Goal: Information Seeking & Learning: Learn about a topic

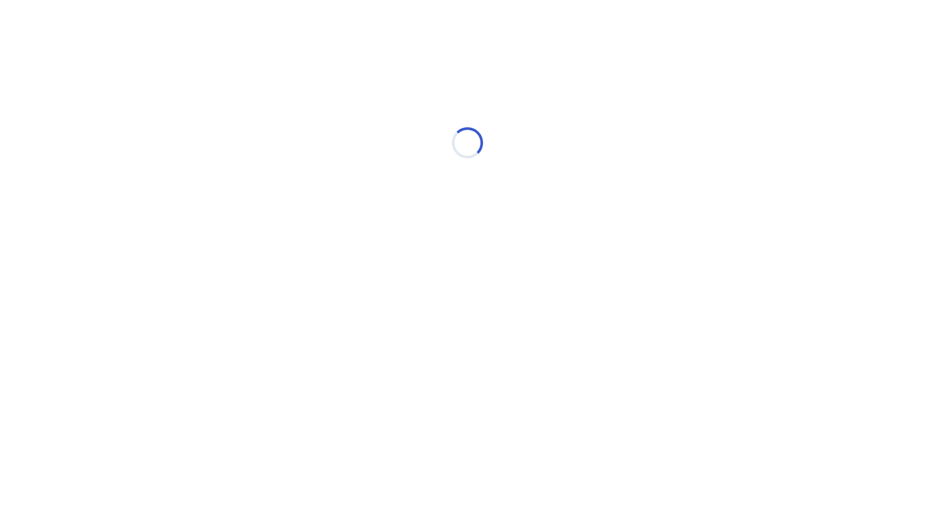
click at [307, 273] on html "Loading..." at bounding box center [467, 136] width 935 height 273
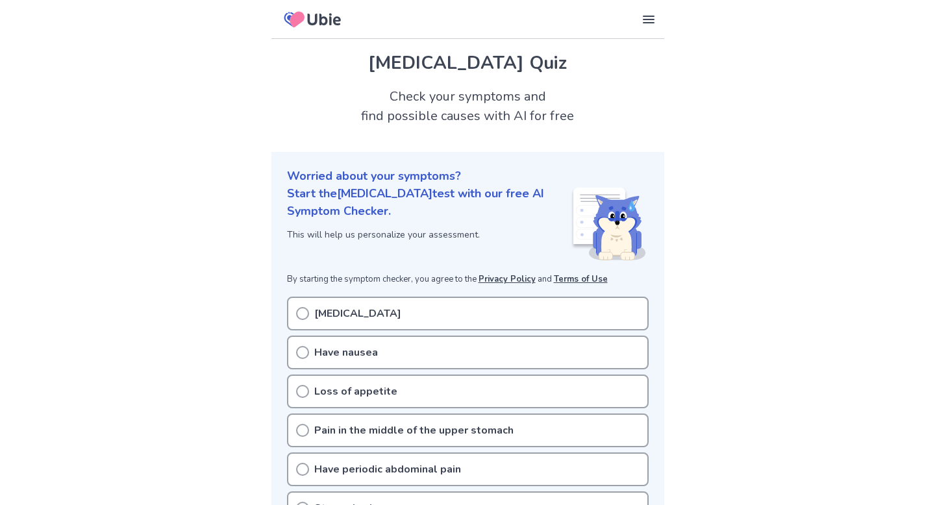
click at [302, 312] on icon at bounding box center [302, 313] width 13 height 13
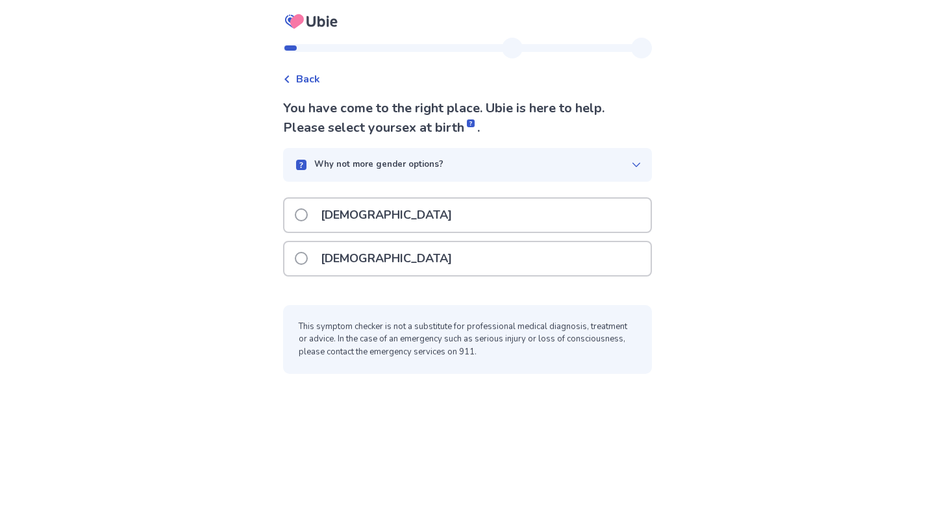
click at [358, 256] on p "Female" at bounding box center [386, 258] width 147 height 33
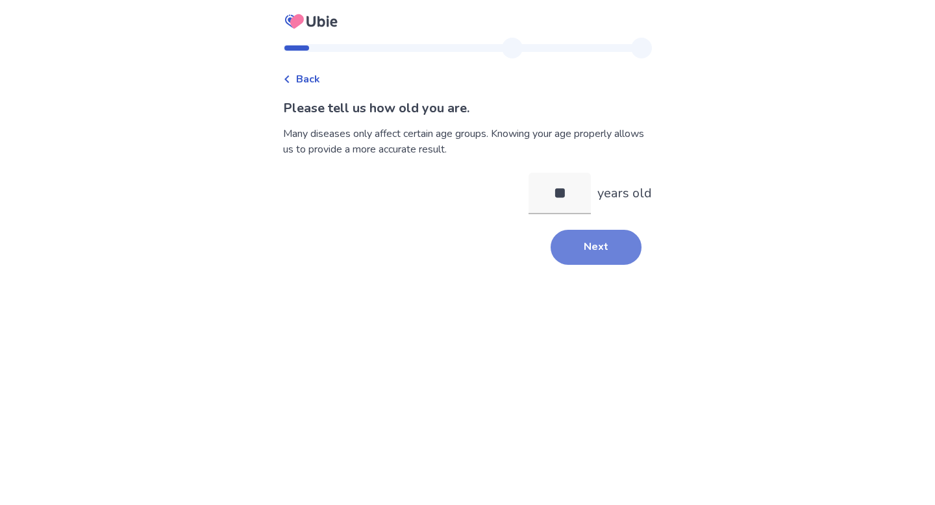
type input "**"
click at [571, 252] on button "Next" at bounding box center [595, 247] width 91 height 35
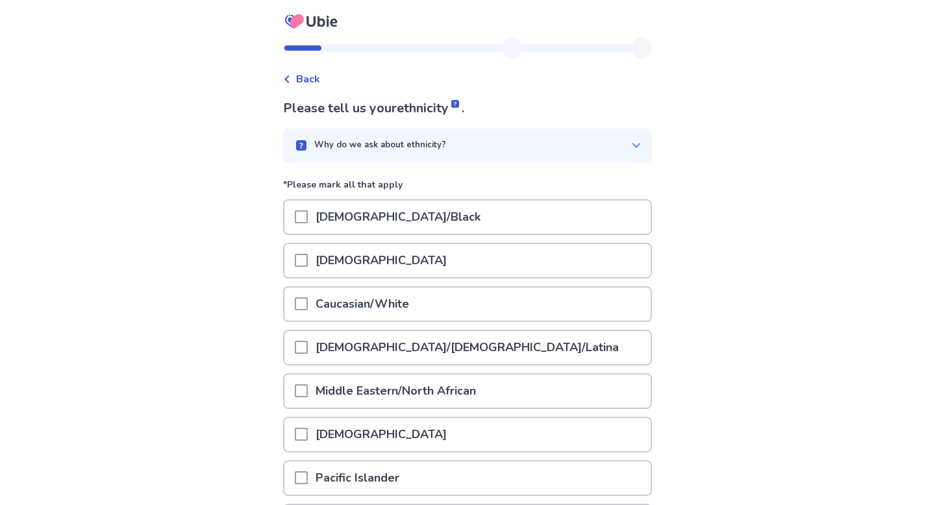
click at [397, 317] on p "Caucasian/White" at bounding box center [362, 303] width 109 height 33
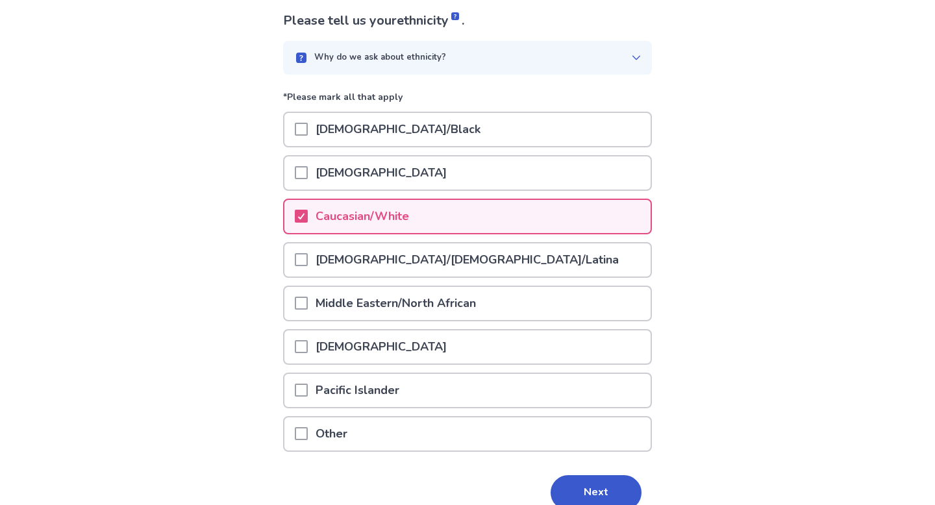
scroll to position [149, 0]
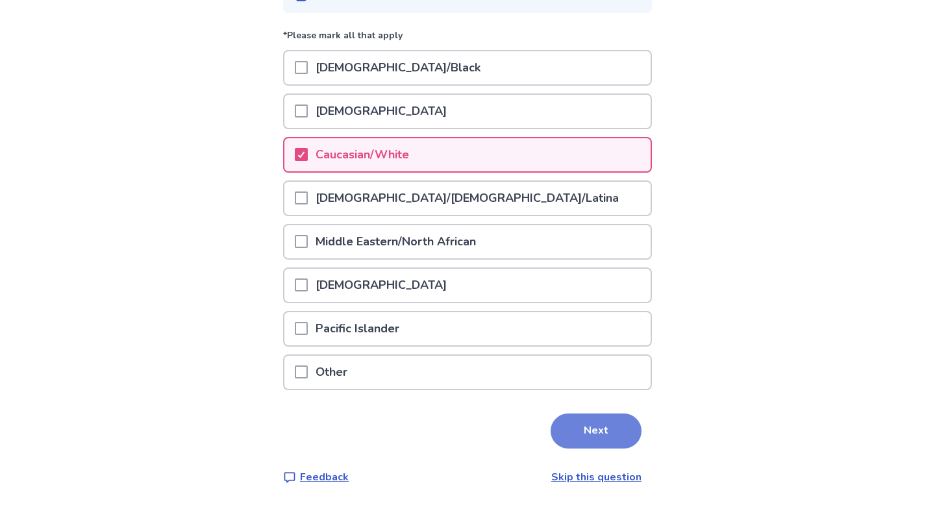
click at [576, 430] on button "Next" at bounding box center [595, 430] width 91 height 35
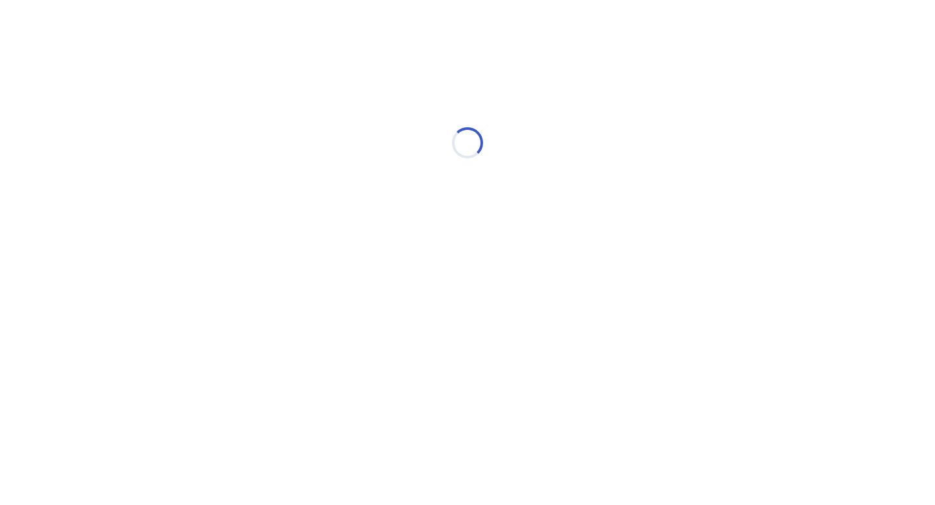
scroll to position [0, 0]
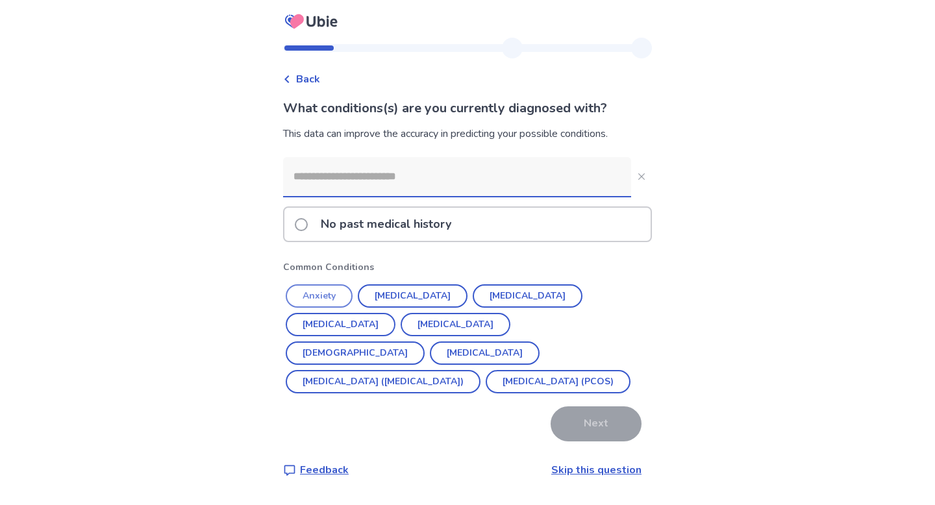
click at [343, 295] on button "Anxiety" at bounding box center [319, 295] width 67 height 23
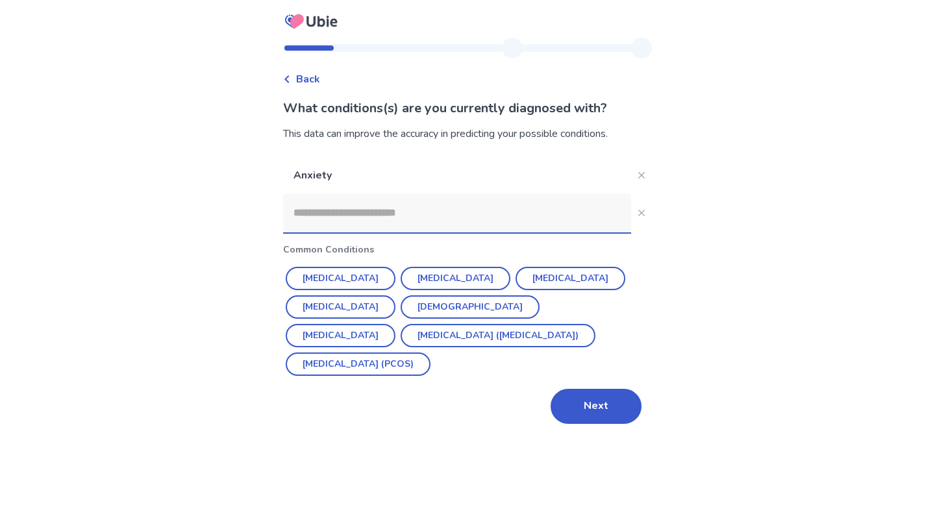
click at [353, 212] on input at bounding box center [457, 212] width 348 height 39
type input "*"
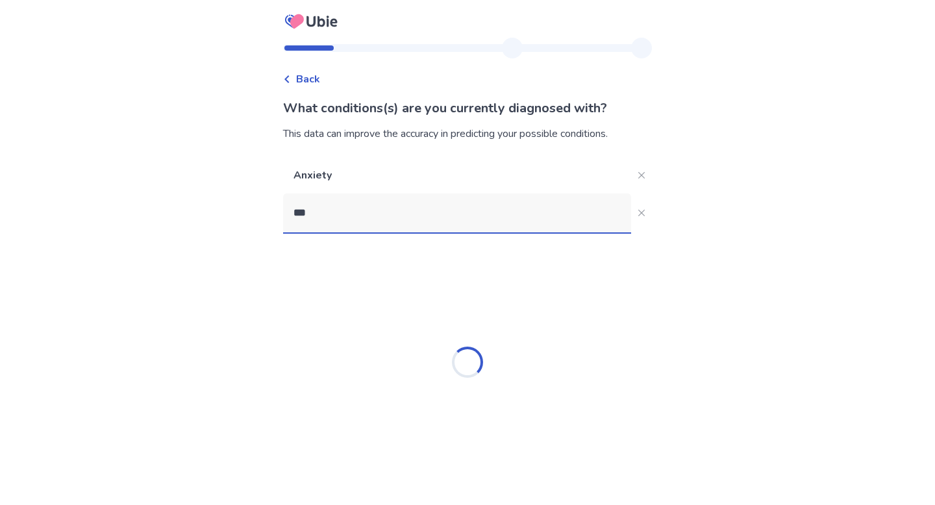
type input "****"
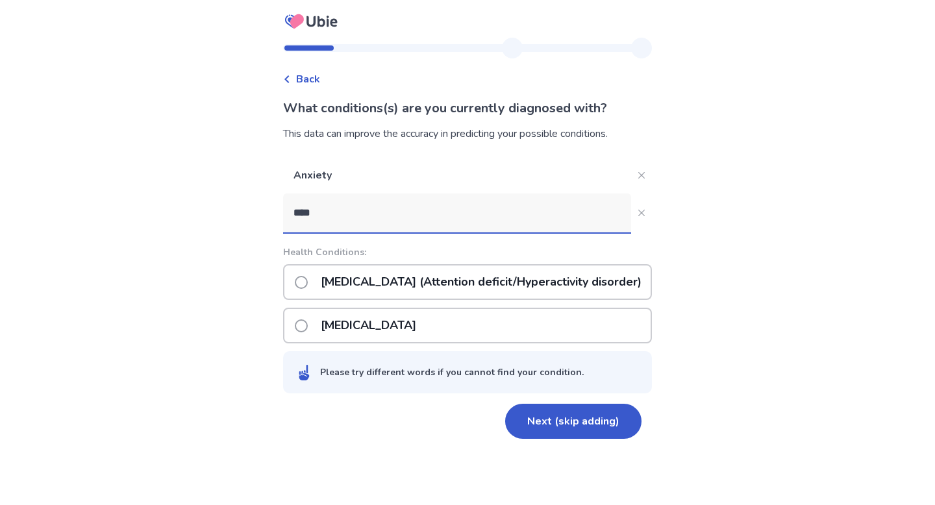
click at [377, 275] on p "ADHD (Attention deficit/Hyperactivity disorder)" at bounding box center [481, 281] width 336 height 33
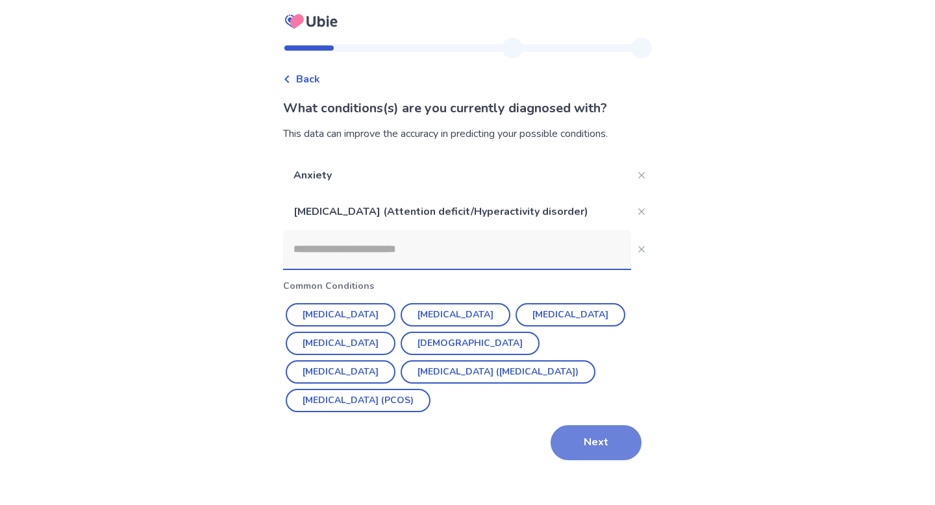
click at [614, 445] on button "Next" at bounding box center [595, 442] width 91 height 35
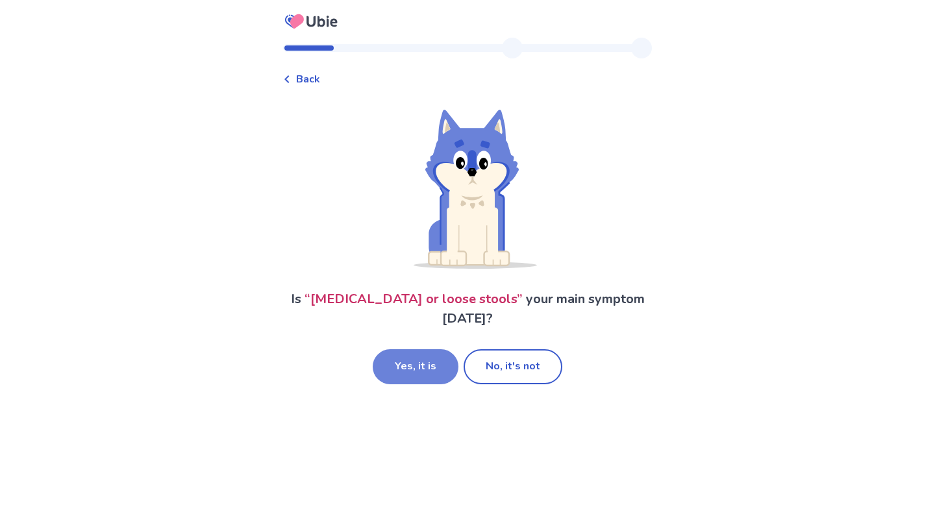
click at [422, 349] on button "Yes, it is" at bounding box center [416, 366] width 86 height 35
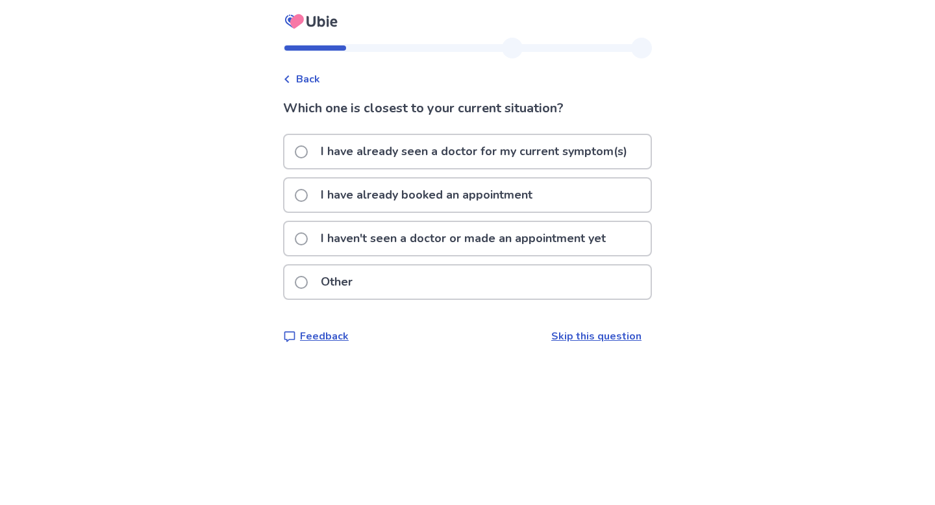
click at [352, 238] on p "I haven't seen a doctor or made an appointment yet" at bounding box center [463, 238] width 300 height 33
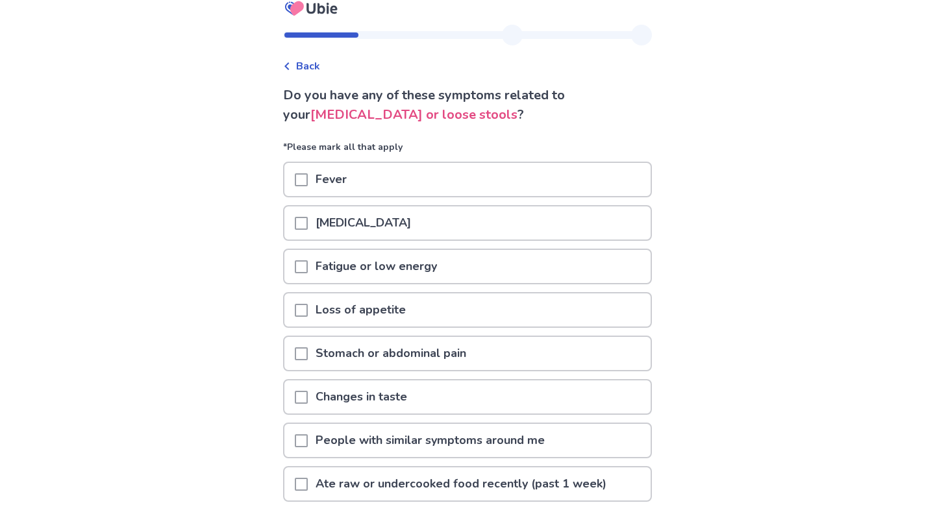
scroll to position [18, 0]
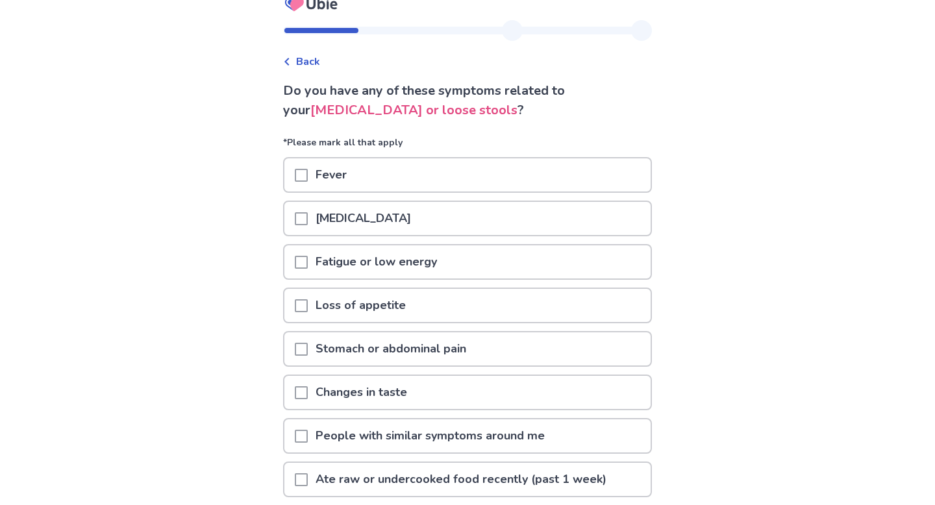
click at [354, 228] on p "Nausea or vomiting" at bounding box center [363, 218] width 111 height 33
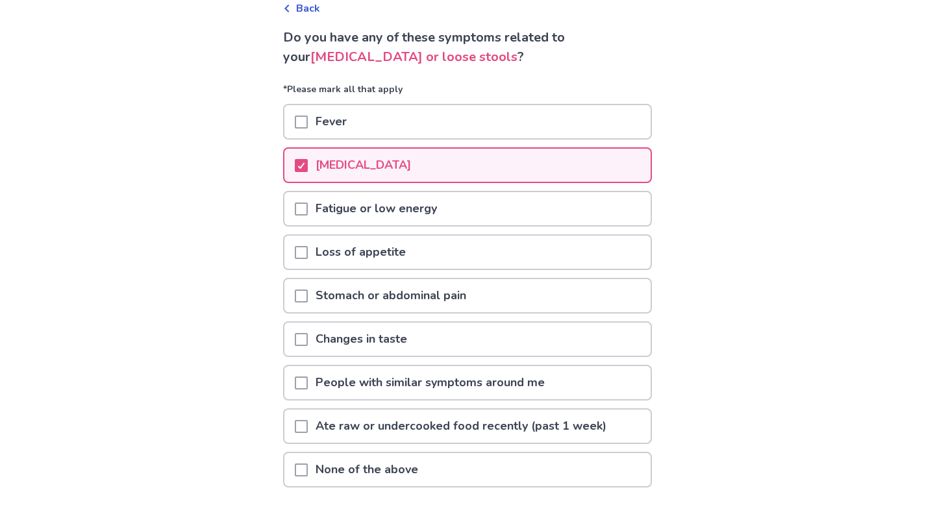
scroll to position [72, 0]
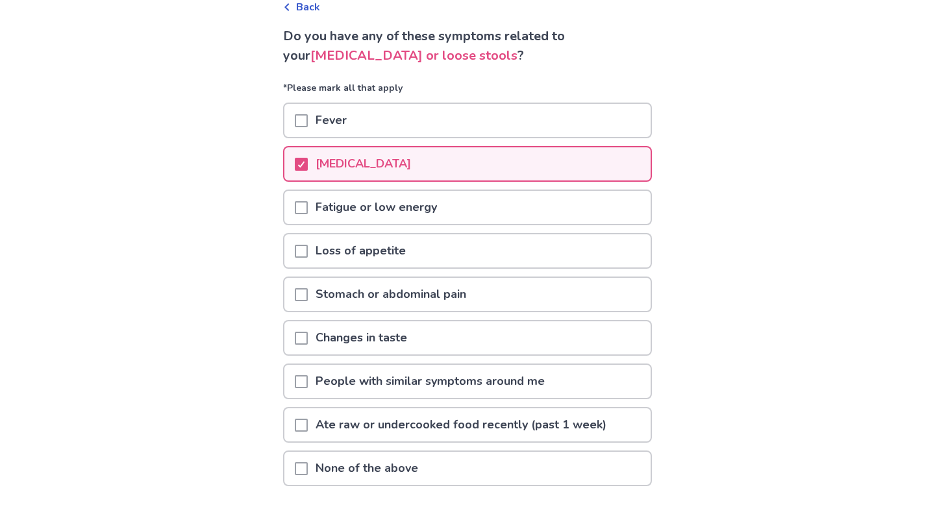
click at [304, 249] on span at bounding box center [301, 251] width 13 height 13
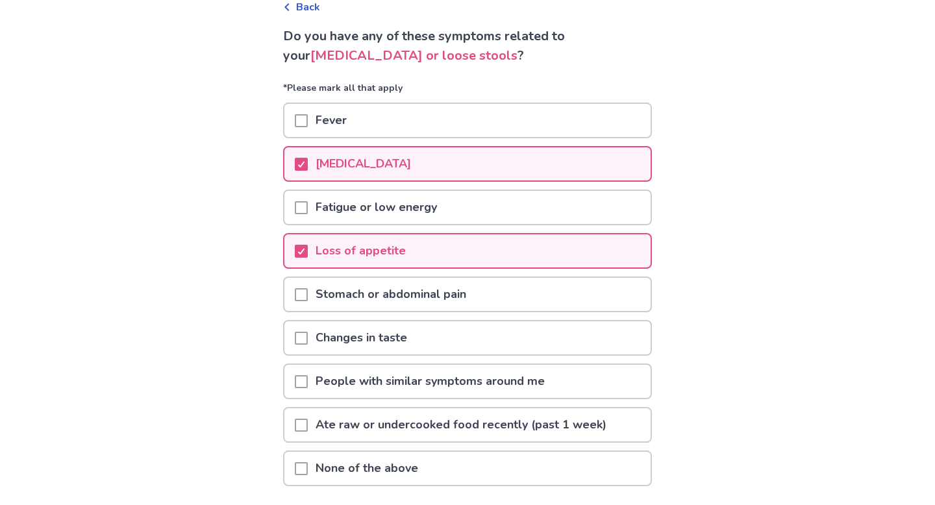
click at [352, 299] on p "Stomach or abdominal pain" at bounding box center [391, 294] width 166 height 33
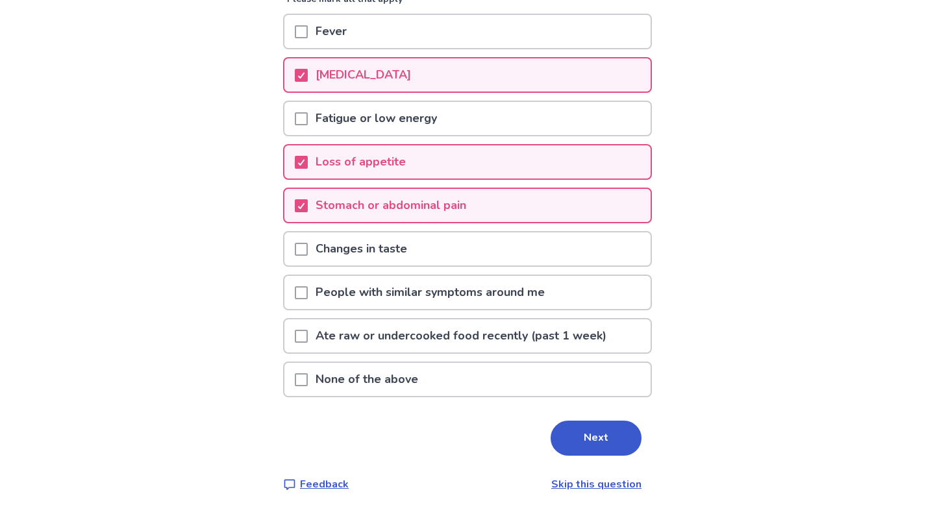
scroll to position [145, 0]
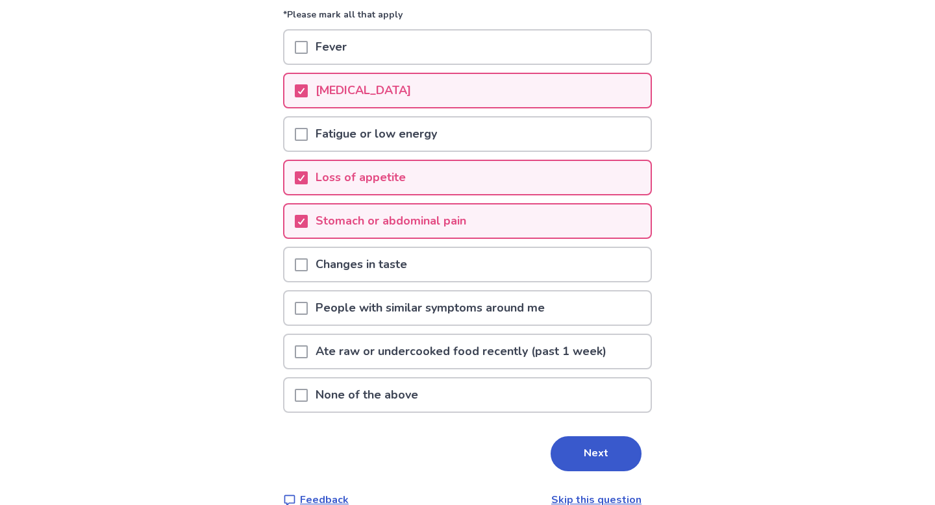
click at [308, 135] on span at bounding box center [301, 134] width 13 height 13
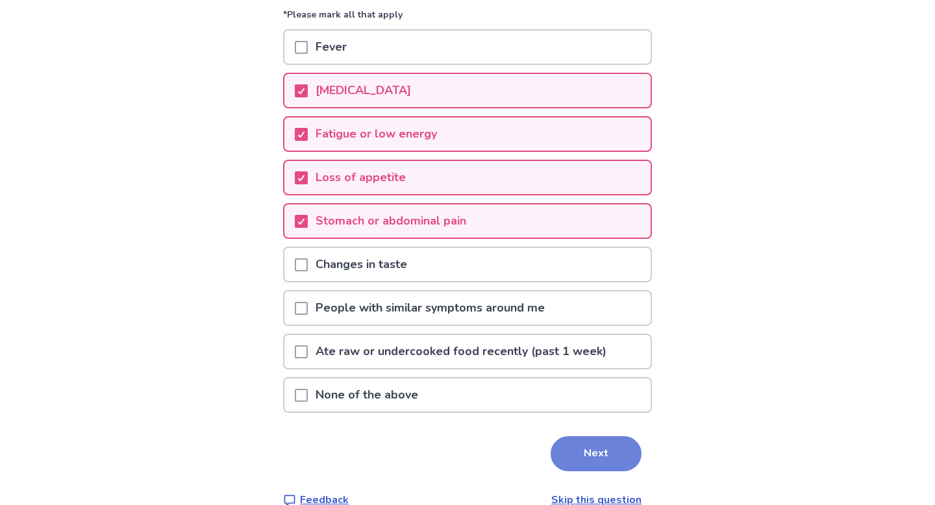
click at [589, 445] on button "Next" at bounding box center [595, 453] width 91 height 35
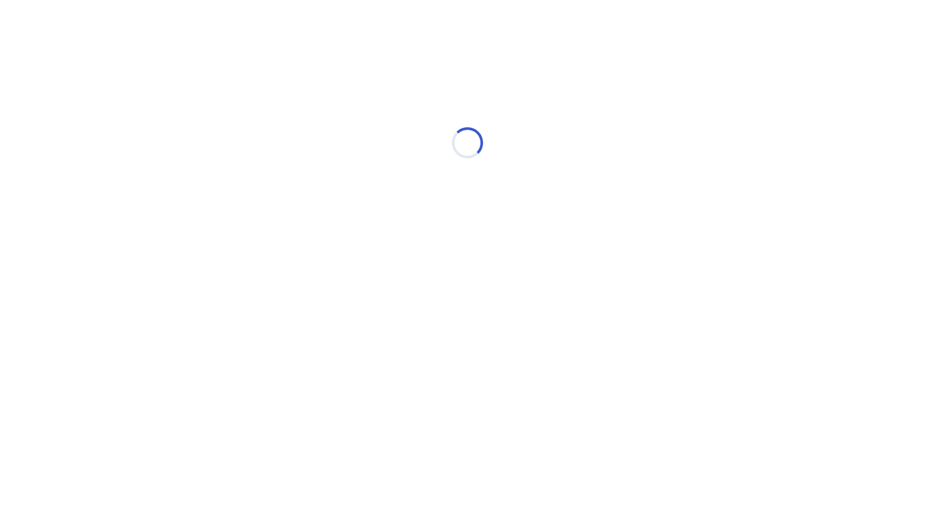
scroll to position [0, 0]
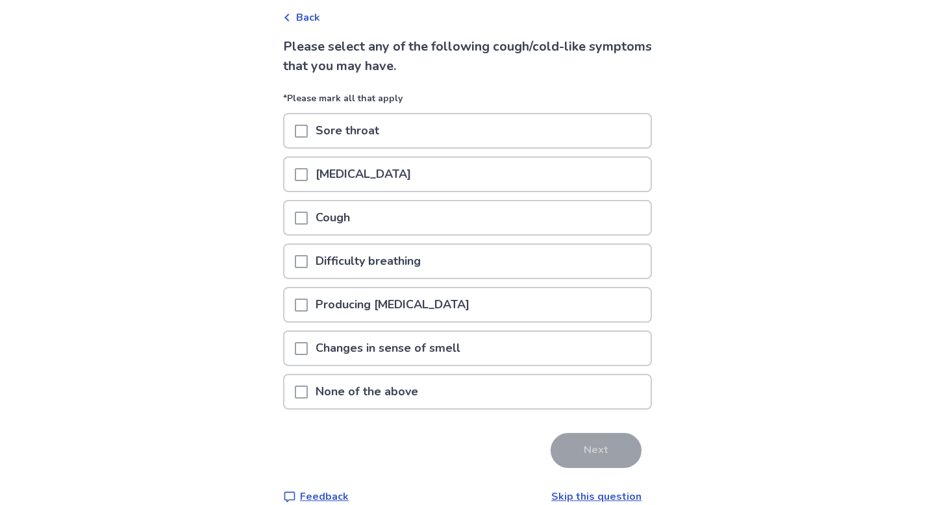
scroll to position [82, 0]
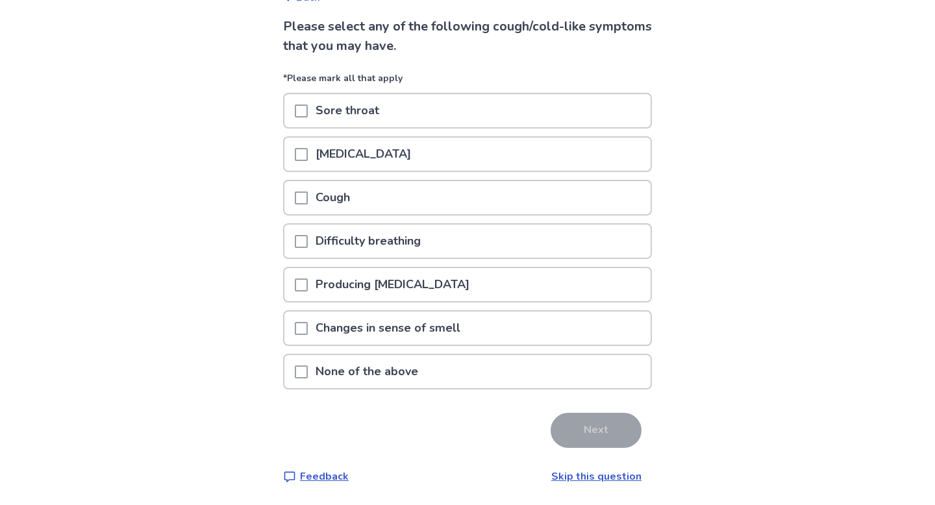
click at [426, 373] on p "None of the above" at bounding box center [367, 371] width 118 height 33
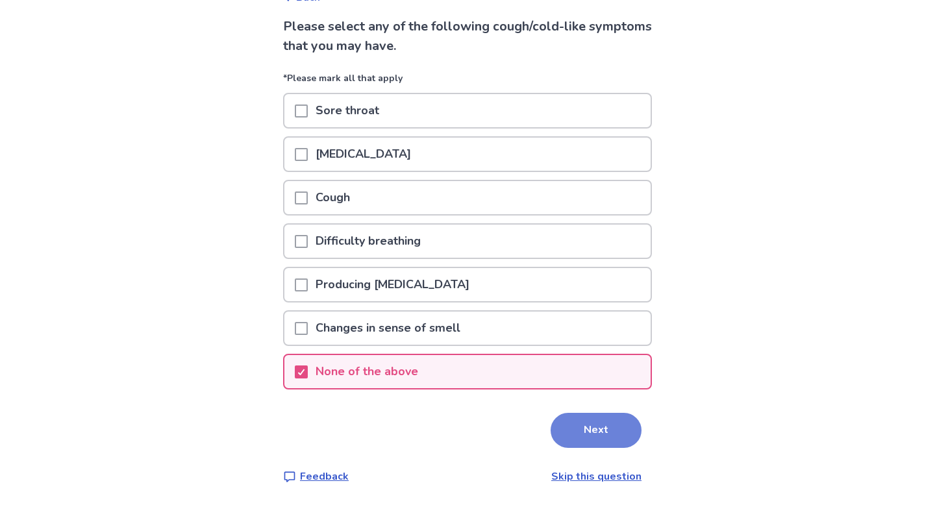
click at [610, 432] on button "Next" at bounding box center [595, 430] width 91 height 35
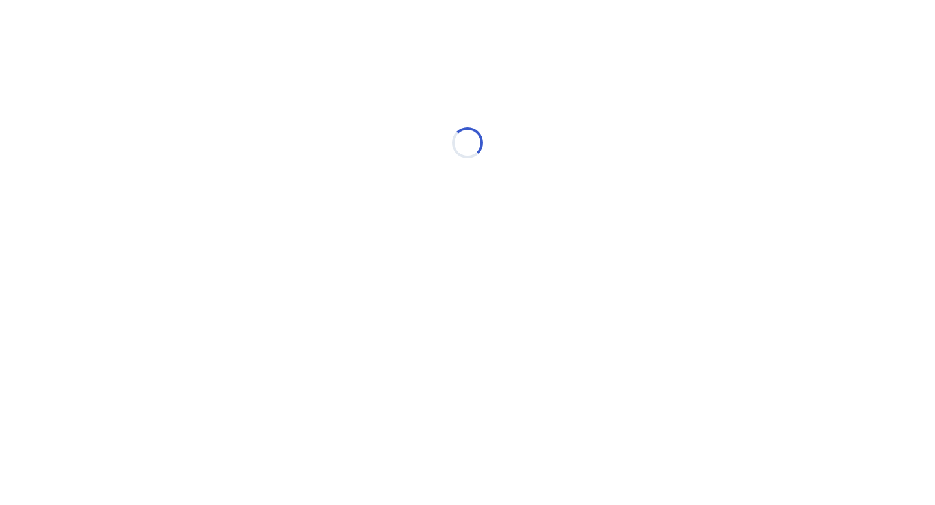
scroll to position [0, 0]
select select "*"
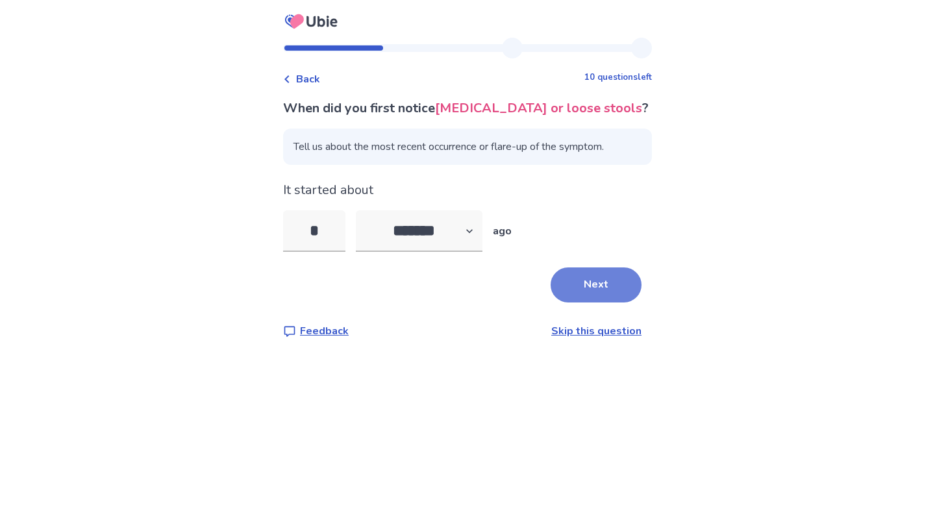
type input "*"
click at [614, 293] on button "Next" at bounding box center [595, 284] width 91 height 35
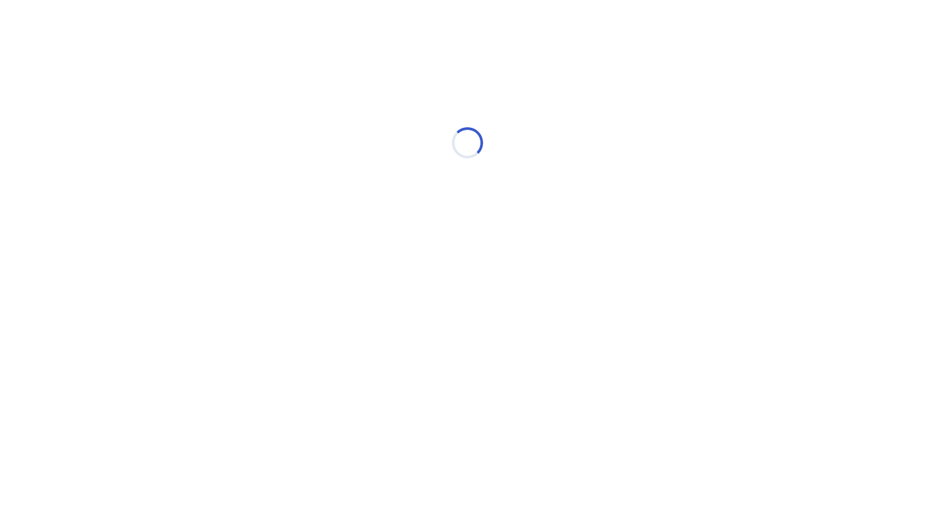
select select "*"
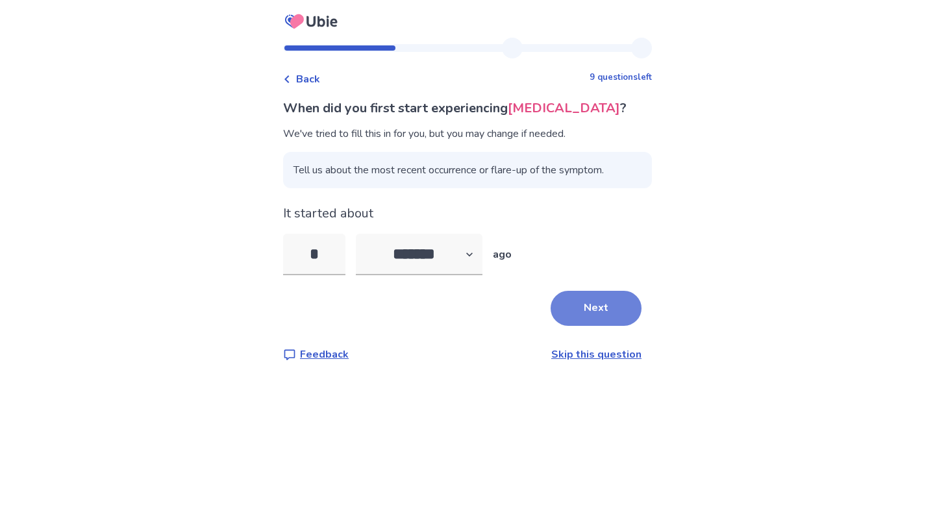
click at [604, 309] on button "Next" at bounding box center [595, 308] width 91 height 35
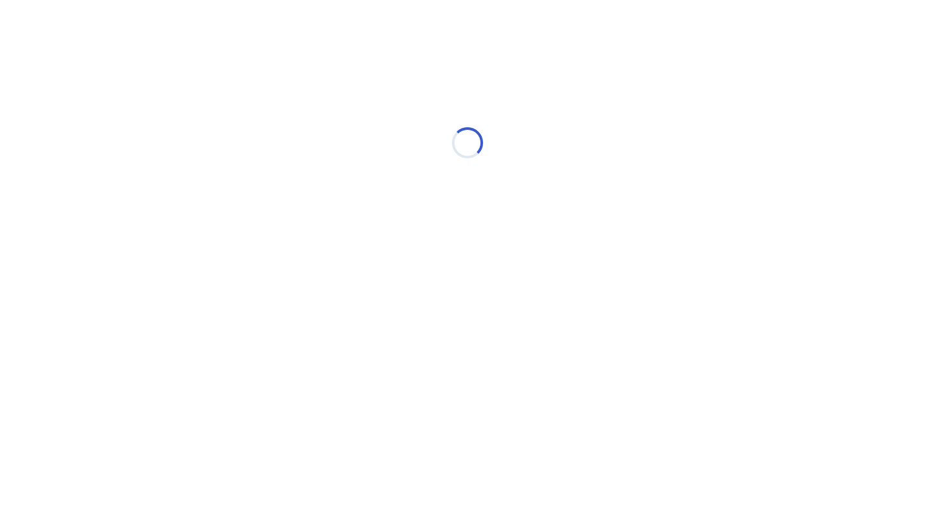
select select "*"
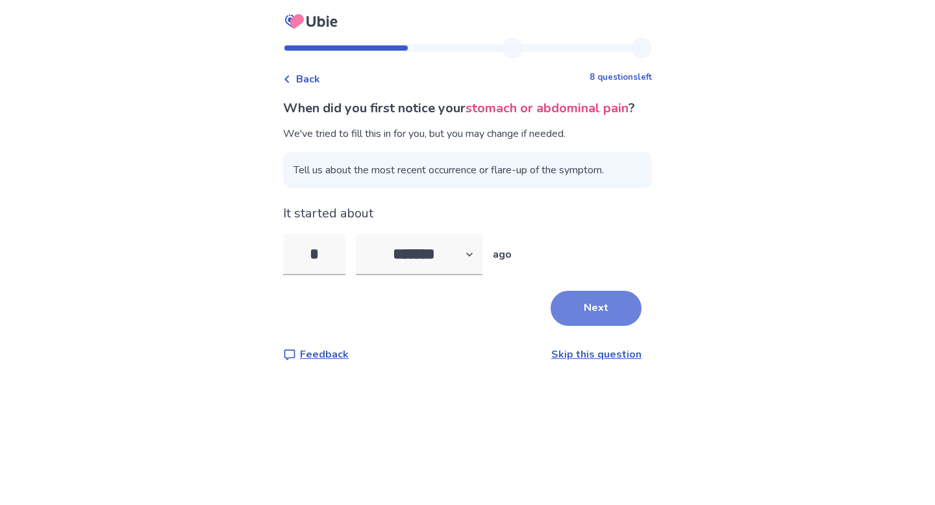
click at [607, 326] on button "Next" at bounding box center [595, 308] width 91 height 35
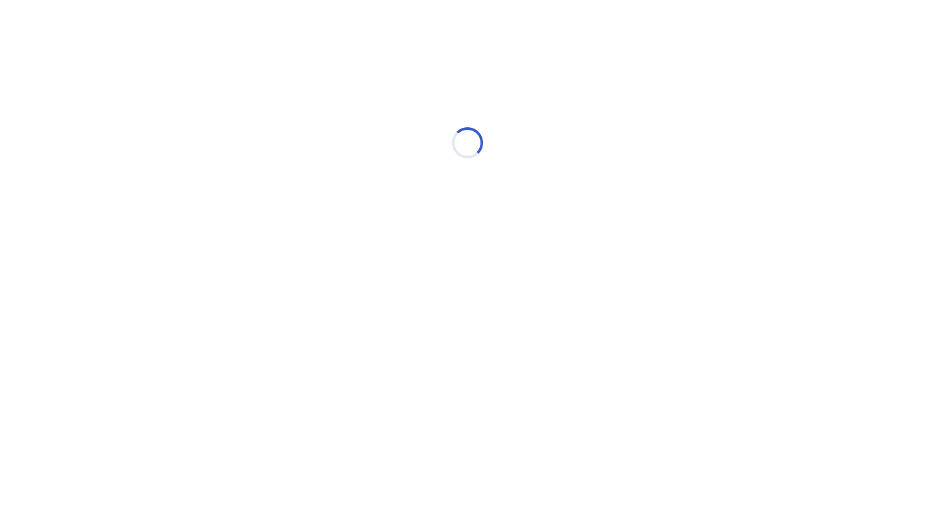
select select "*"
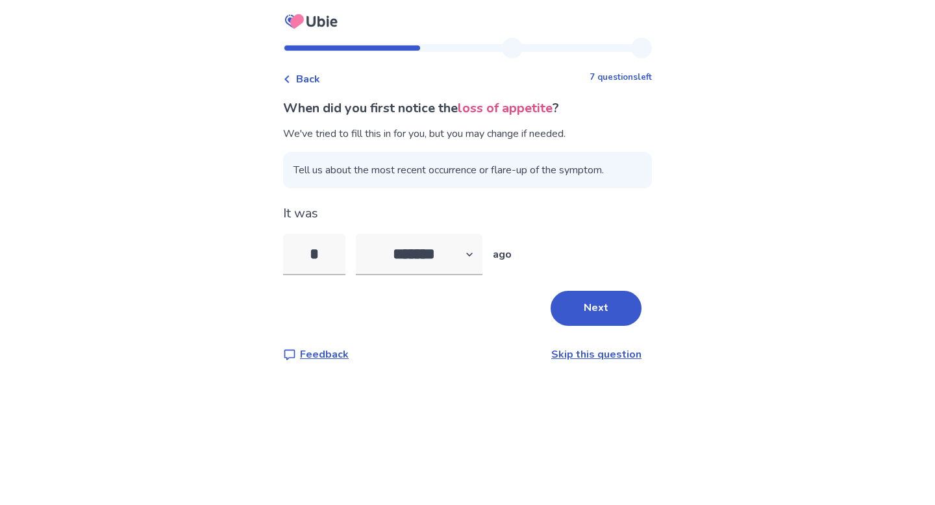
click at [607, 328] on div "When did you first notice the loss of appetite ? We've tried to fill this in fo…" at bounding box center [467, 230] width 369 height 263
click at [595, 313] on button "Next" at bounding box center [595, 308] width 91 height 35
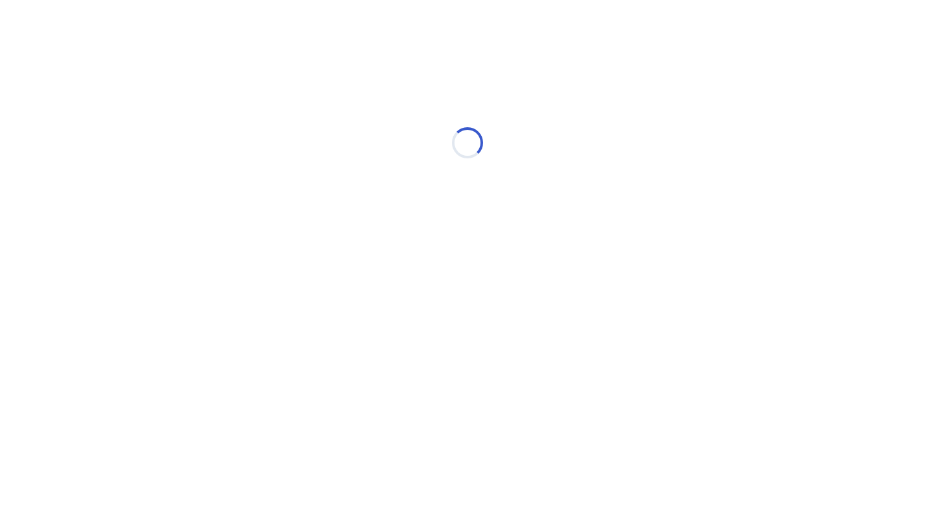
select select "*"
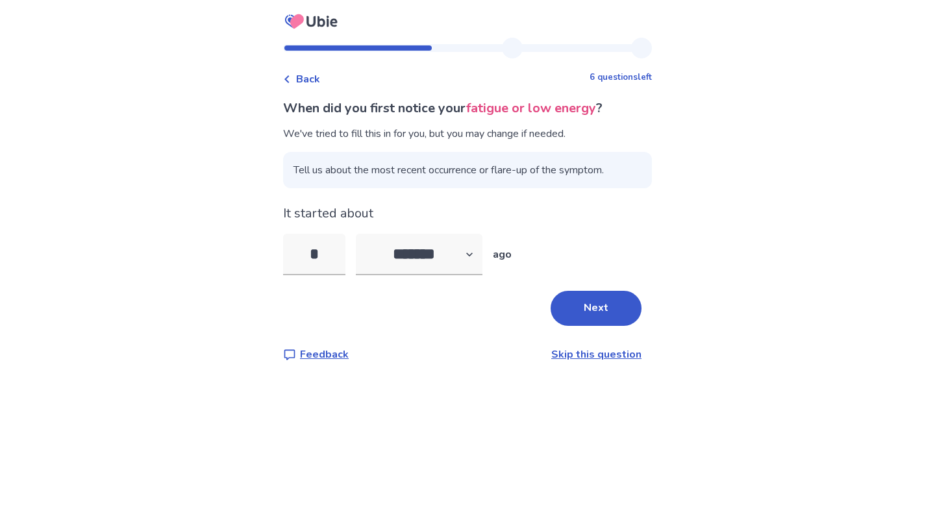
click at [595, 313] on button "Next" at bounding box center [595, 308] width 91 height 35
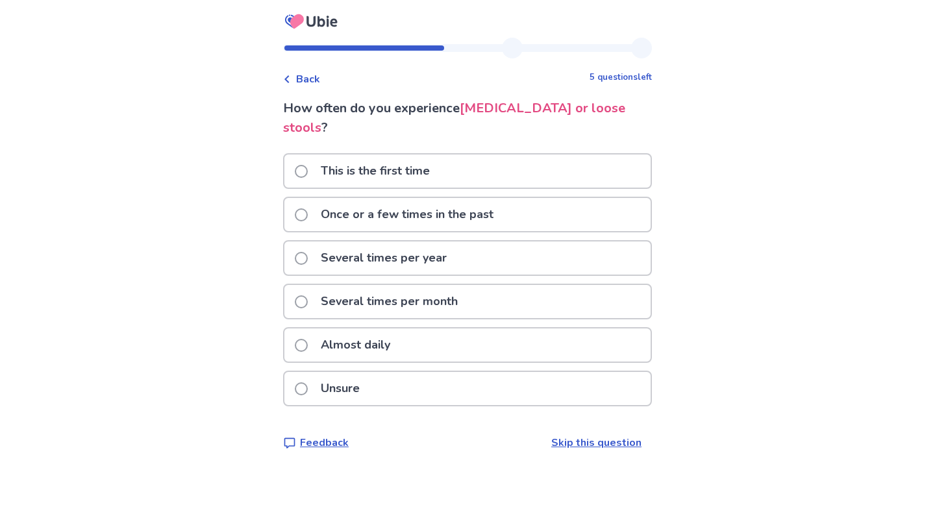
click at [527, 246] on div "Several times per year" at bounding box center [467, 257] width 366 height 33
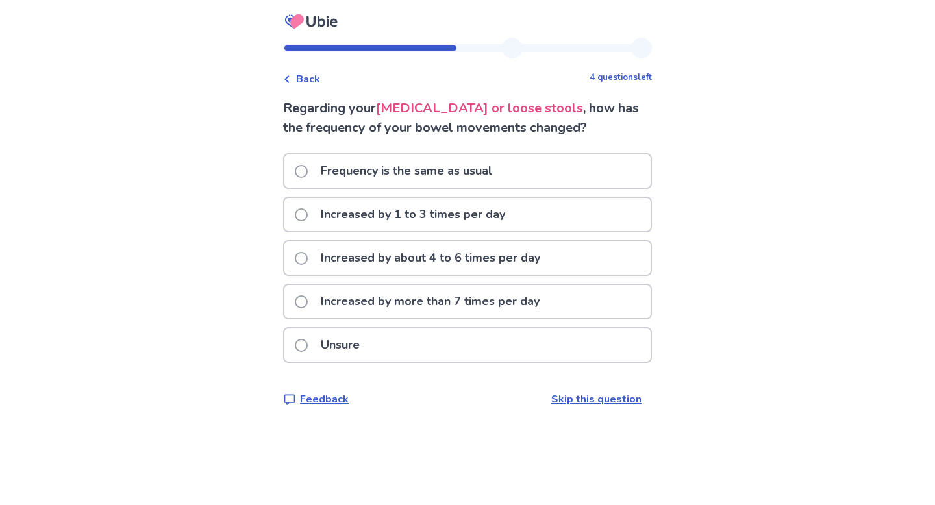
click at [511, 260] on p "Increased by about 4 to 6 times per day" at bounding box center [430, 257] width 235 height 33
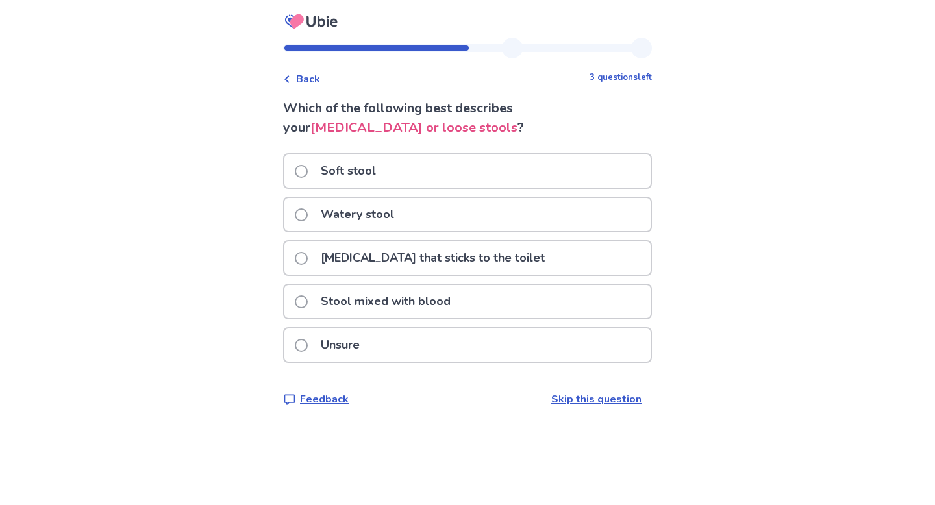
click at [467, 167] on div "Soft stool" at bounding box center [467, 170] width 366 height 33
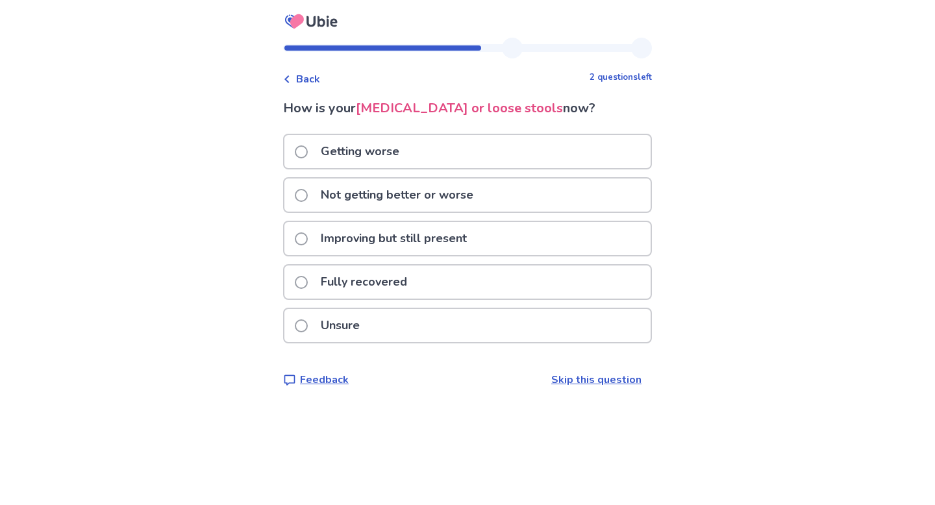
click at [467, 190] on p "Not getting better or worse" at bounding box center [397, 194] width 168 height 33
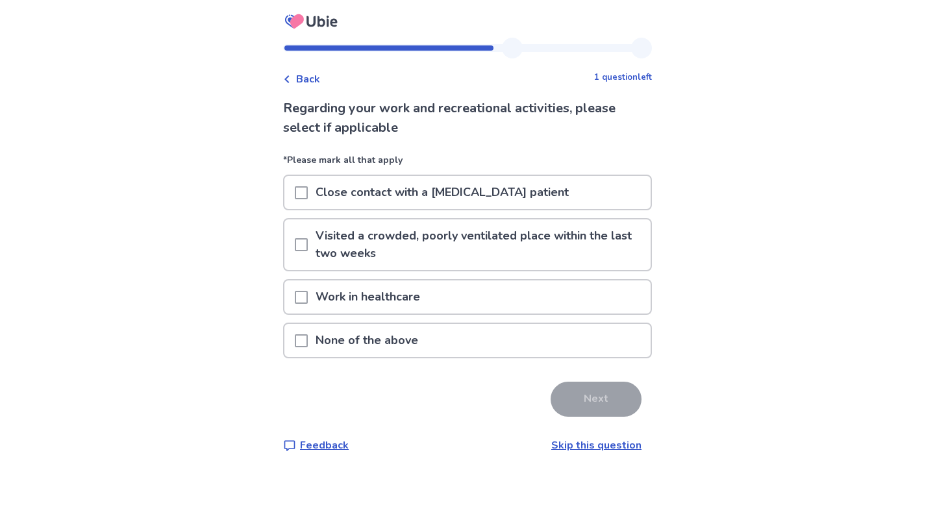
click at [426, 343] on p "None of the above" at bounding box center [367, 340] width 118 height 33
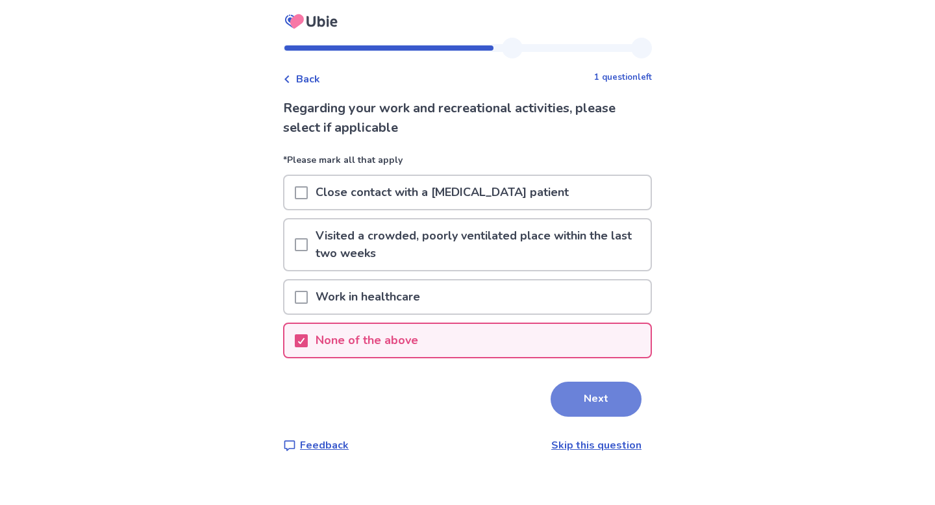
click at [580, 404] on button "Next" at bounding box center [595, 399] width 91 height 35
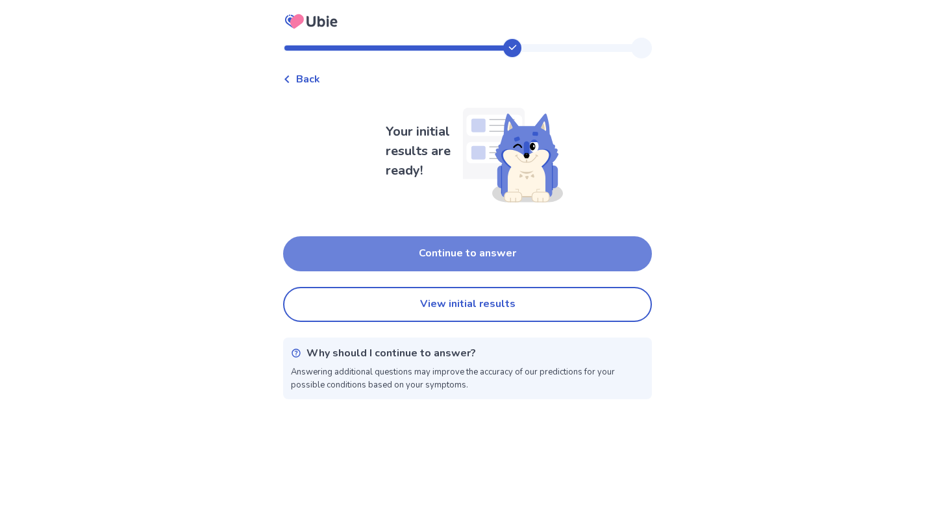
click at [473, 247] on button "Continue to answer" at bounding box center [467, 253] width 369 height 35
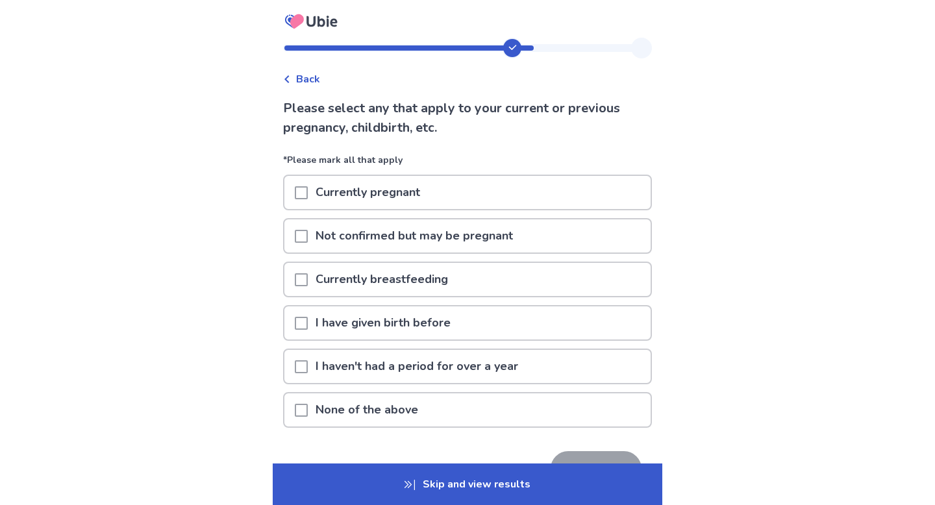
click at [440, 323] on p "I have given birth before" at bounding box center [383, 322] width 151 height 33
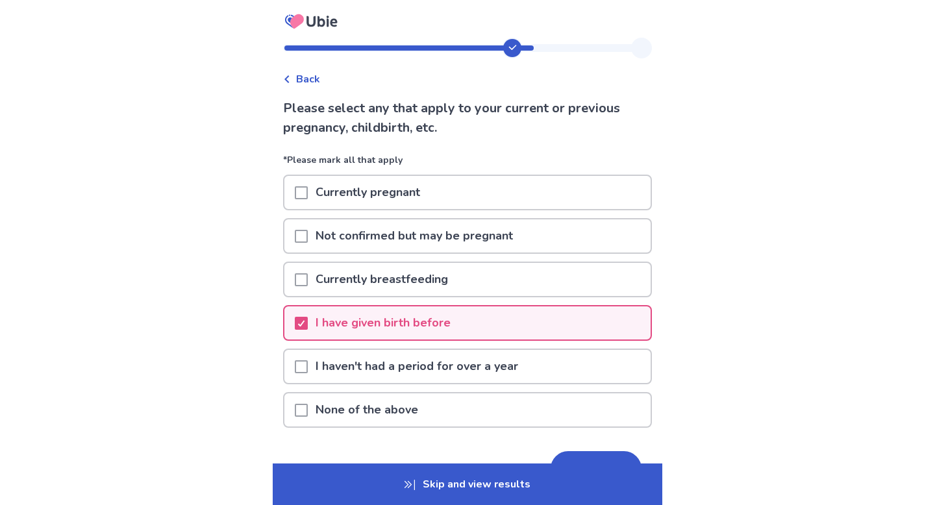
scroll to position [80, 0]
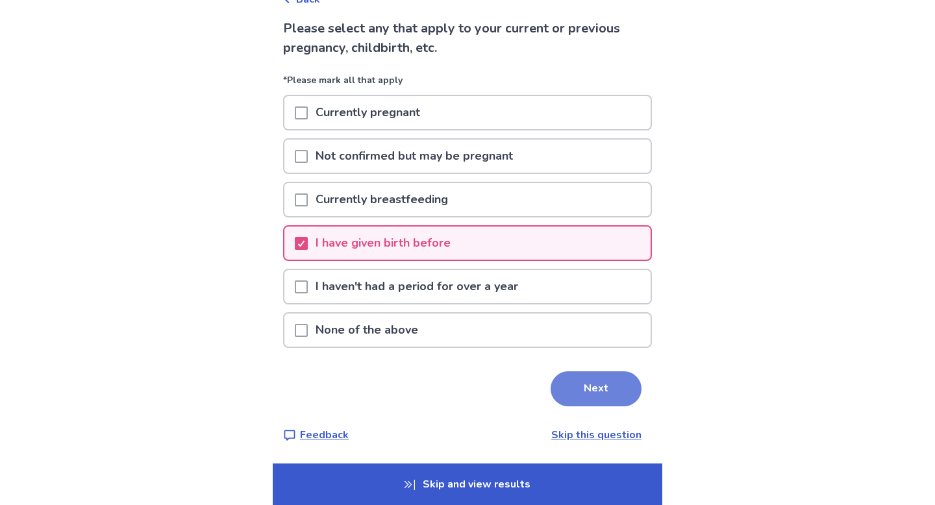
click at [578, 391] on button "Next" at bounding box center [595, 388] width 91 height 35
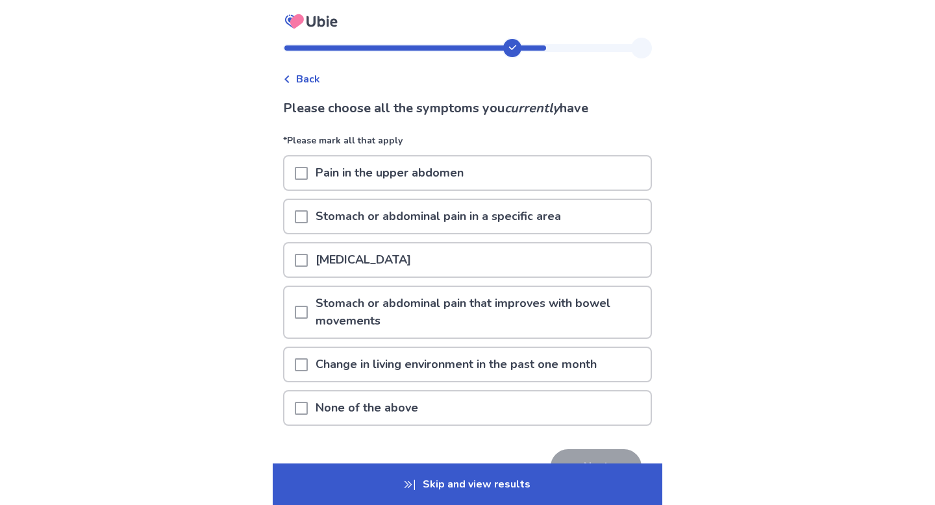
click at [374, 218] on p "Stomach or abdominal pain in a specific area" at bounding box center [438, 216] width 261 height 33
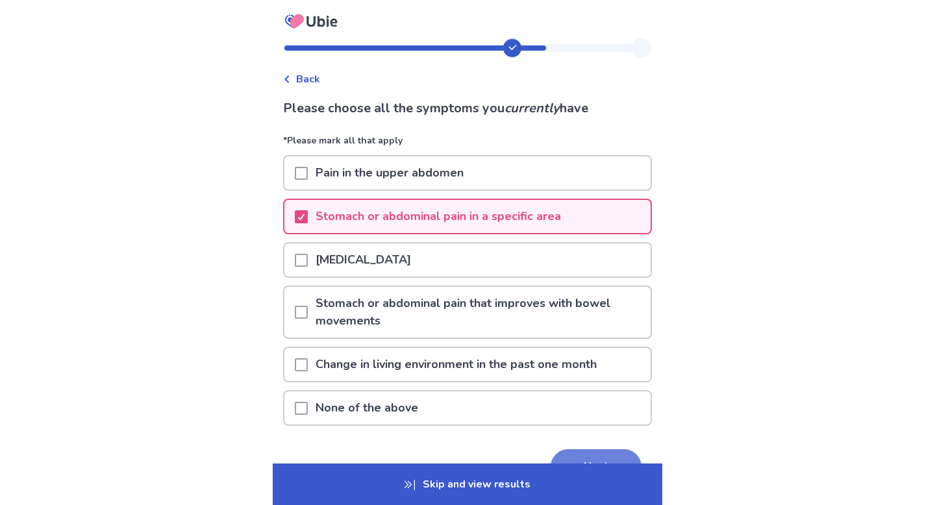
click at [567, 455] on button "Next" at bounding box center [595, 466] width 91 height 35
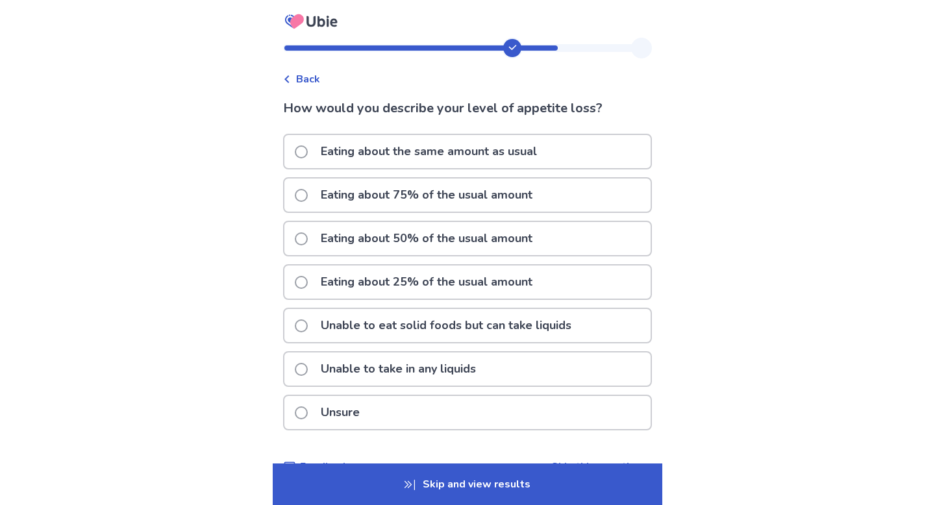
click at [304, 280] on span at bounding box center [301, 282] width 13 height 13
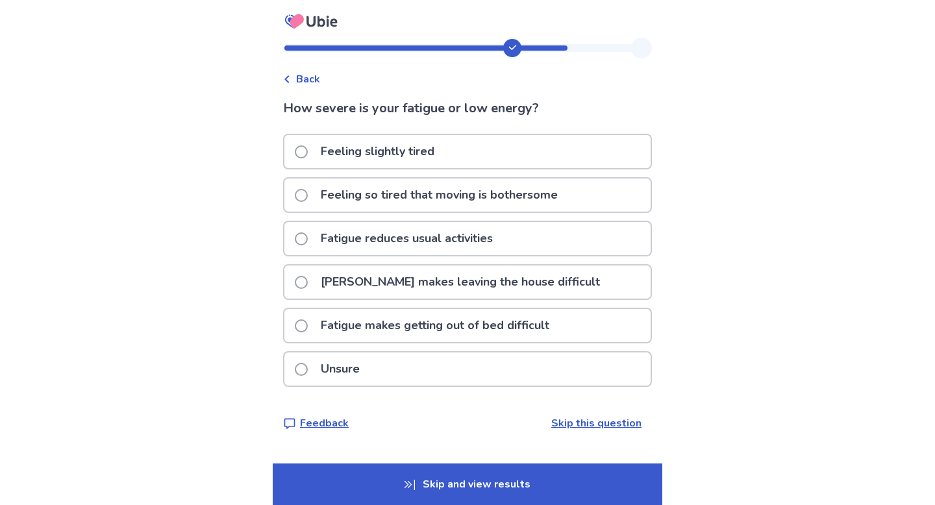
click at [351, 234] on p "Fatigue reduces usual activities" at bounding box center [407, 238] width 188 height 33
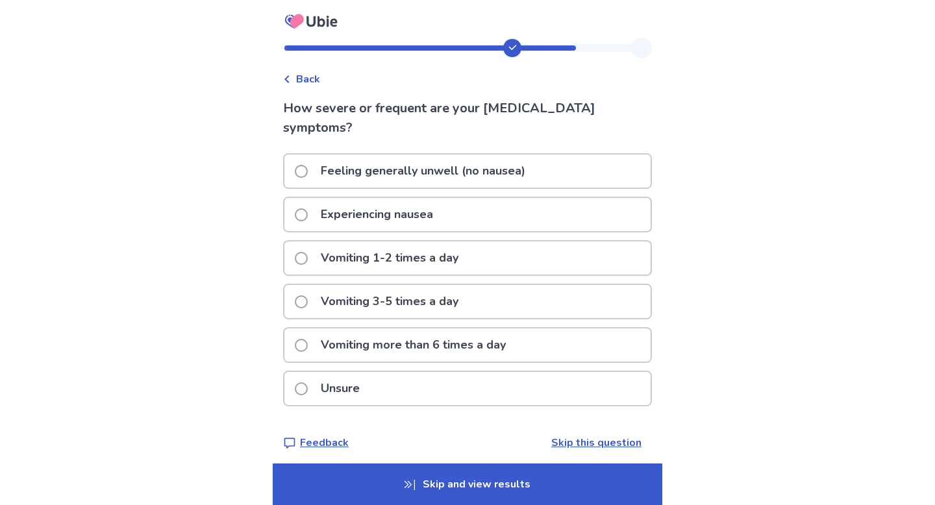
click at [333, 216] on p "Experiencing nausea" at bounding box center [377, 214] width 128 height 33
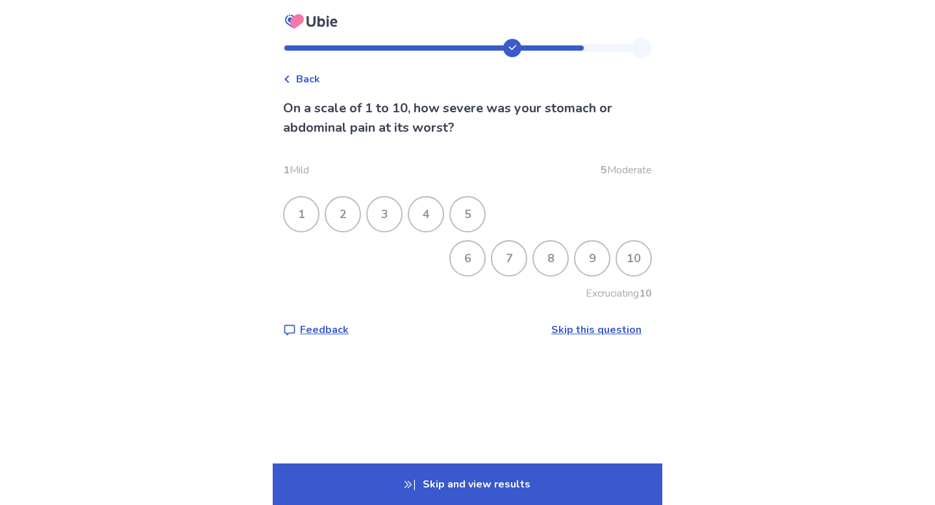
click at [438, 219] on div "4" at bounding box center [426, 214] width 34 height 34
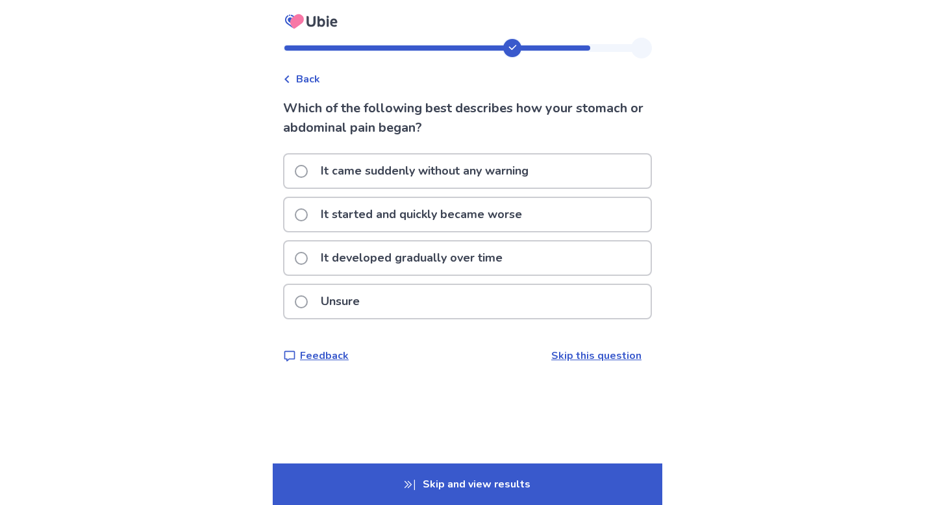
click at [372, 265] on p "It developed gradually over time" at bounding box center [411, 257] width 197 height 33
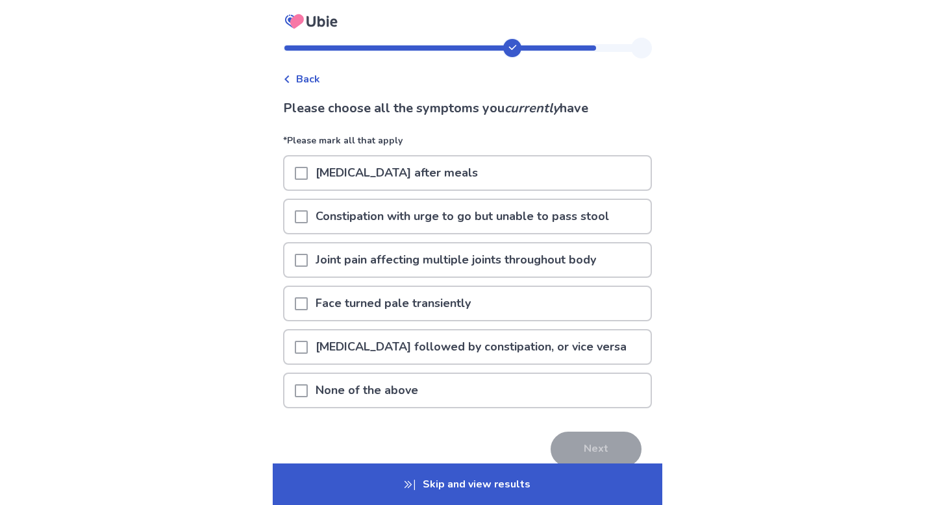
click at [337, 177] on p "Abdominal bloating after meals" at bounding box center [397, 172] width 178 height 33
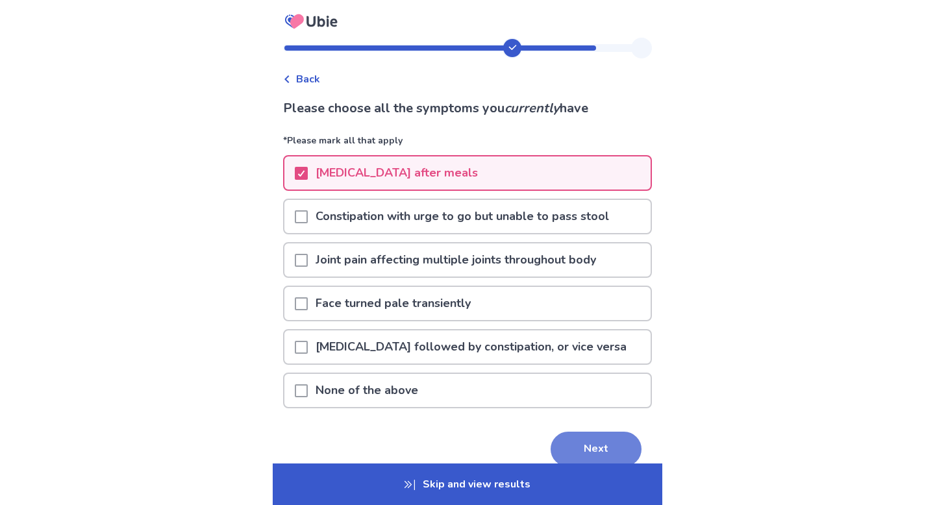
click at [578, 456] on button "Next" at bounding box center [595, 449] width 91 height 35
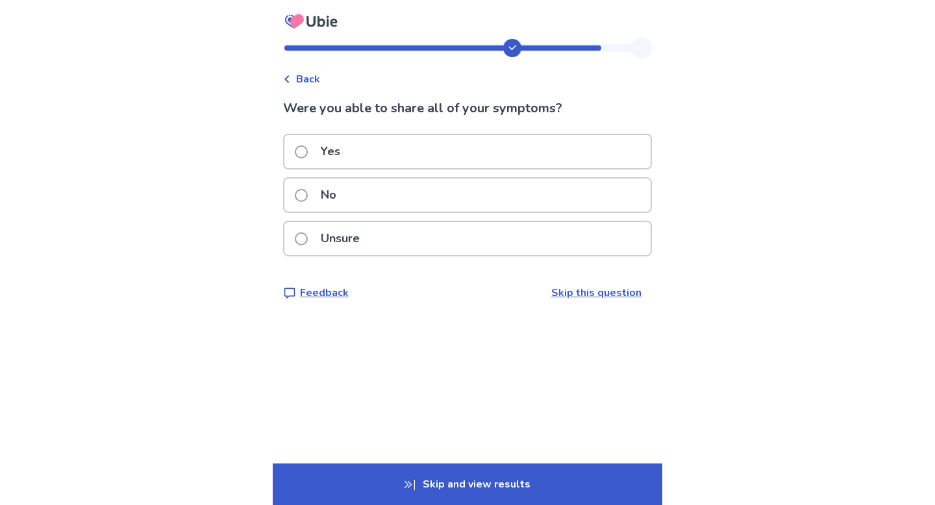
click at [407, 147] on div "Yes" at bounding box center [467, 151] width 366 height 33
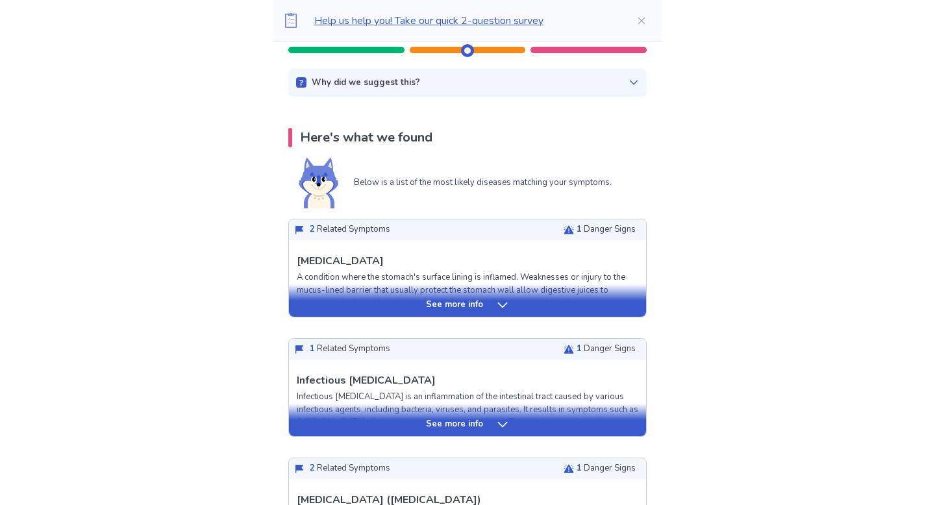
scroll to position [228, 0]
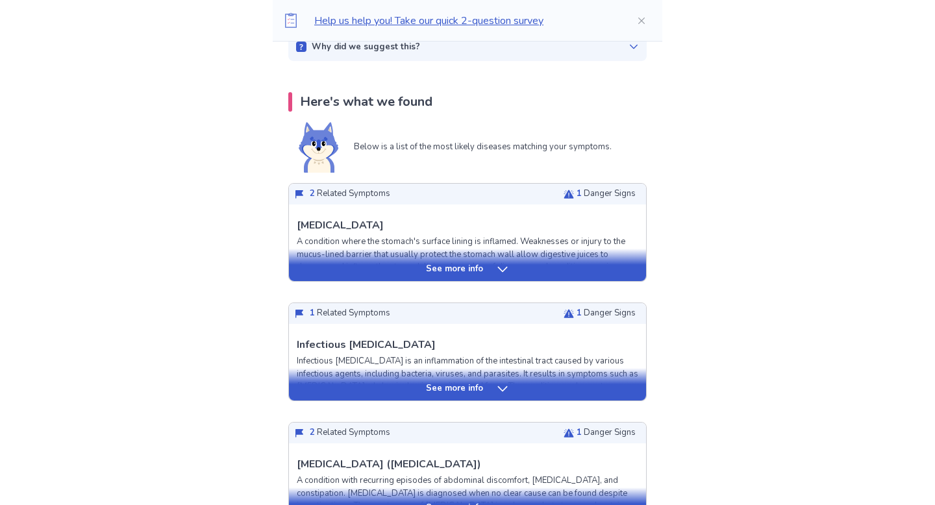
click at [498, 389] on icon at bounding box center [502, 388] width 13 height 13
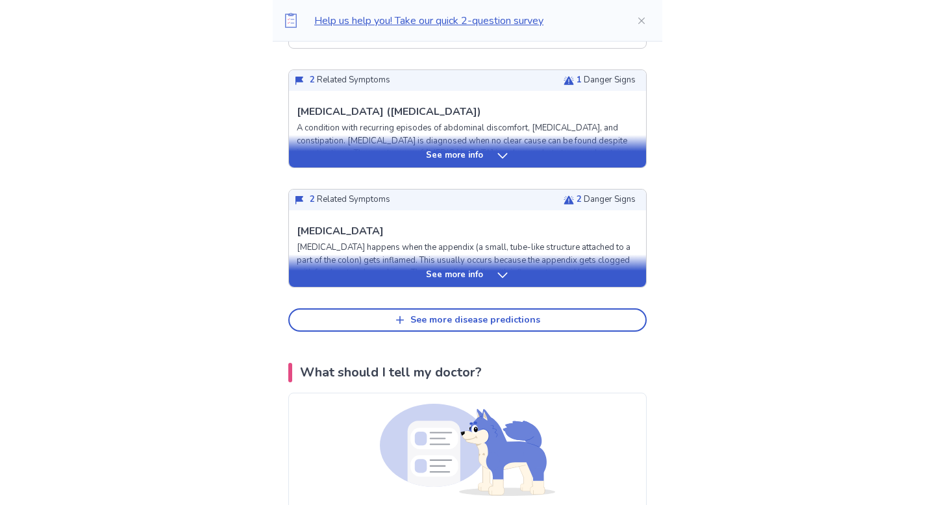
scroll to position [1486, 0]
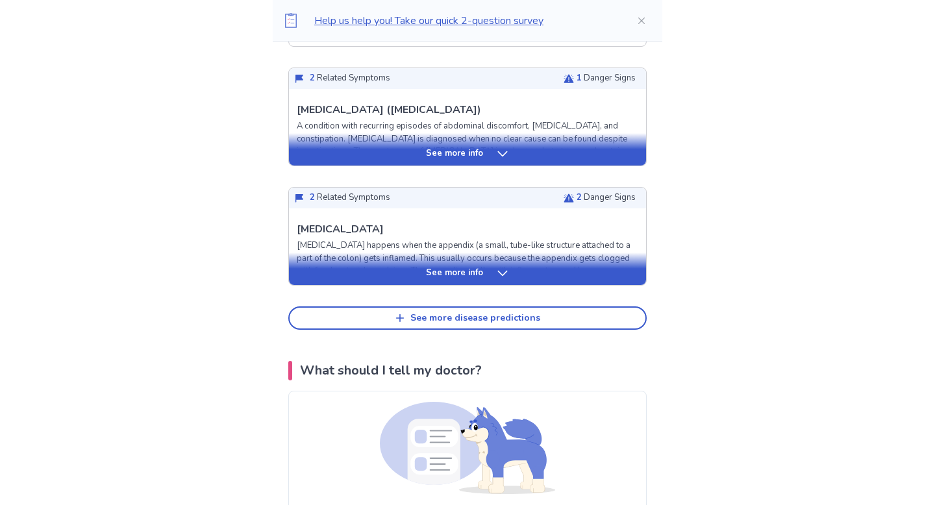
click at [496, 280] on icon at bounding box center [502, 273] width 13 height 13
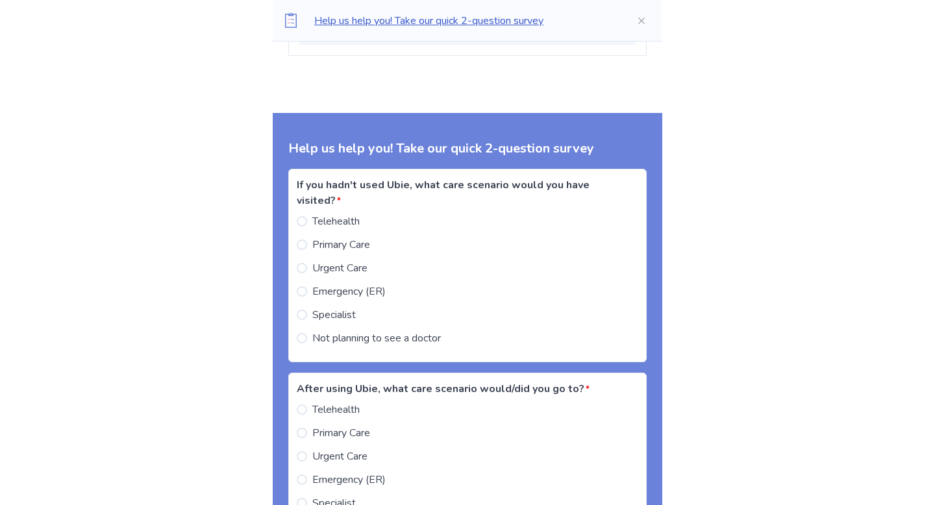
scroll to position [3528, 0]
